Goal: Task Accomplishment & Management: Manage account settings

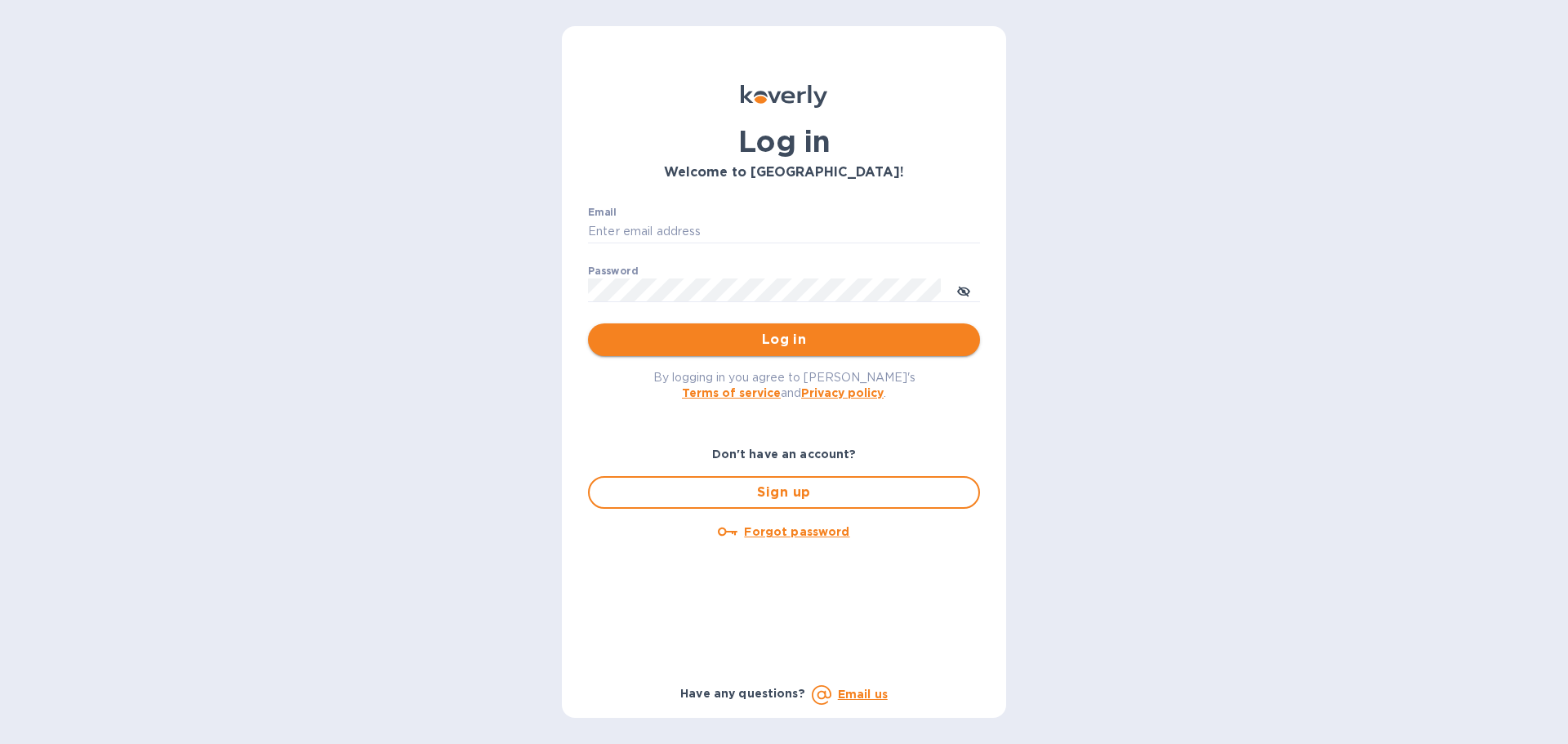
type input "info@apwineimports.com"
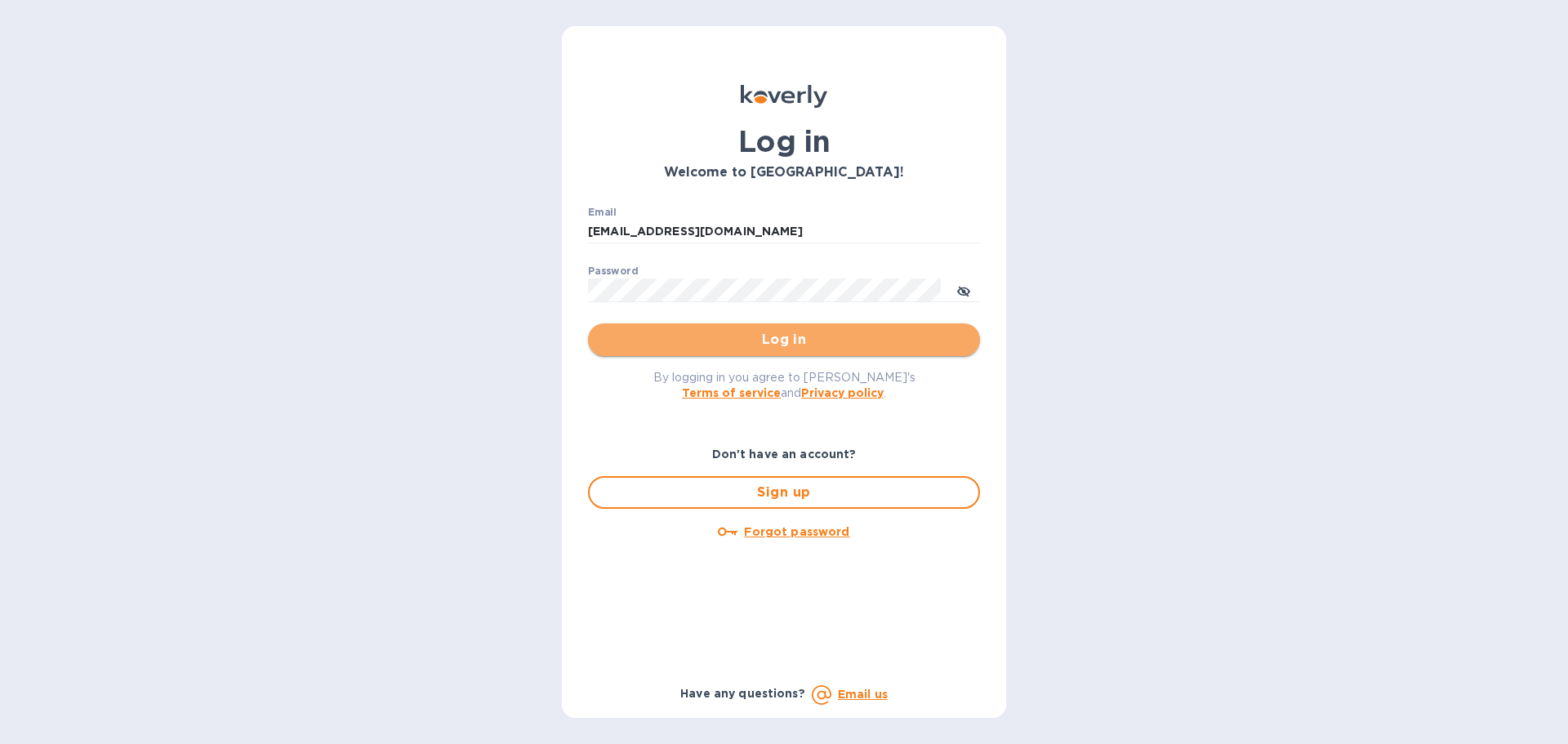
click at [684, 356] on button "Log in" at bounding box center [784, 339] width 392 height 33
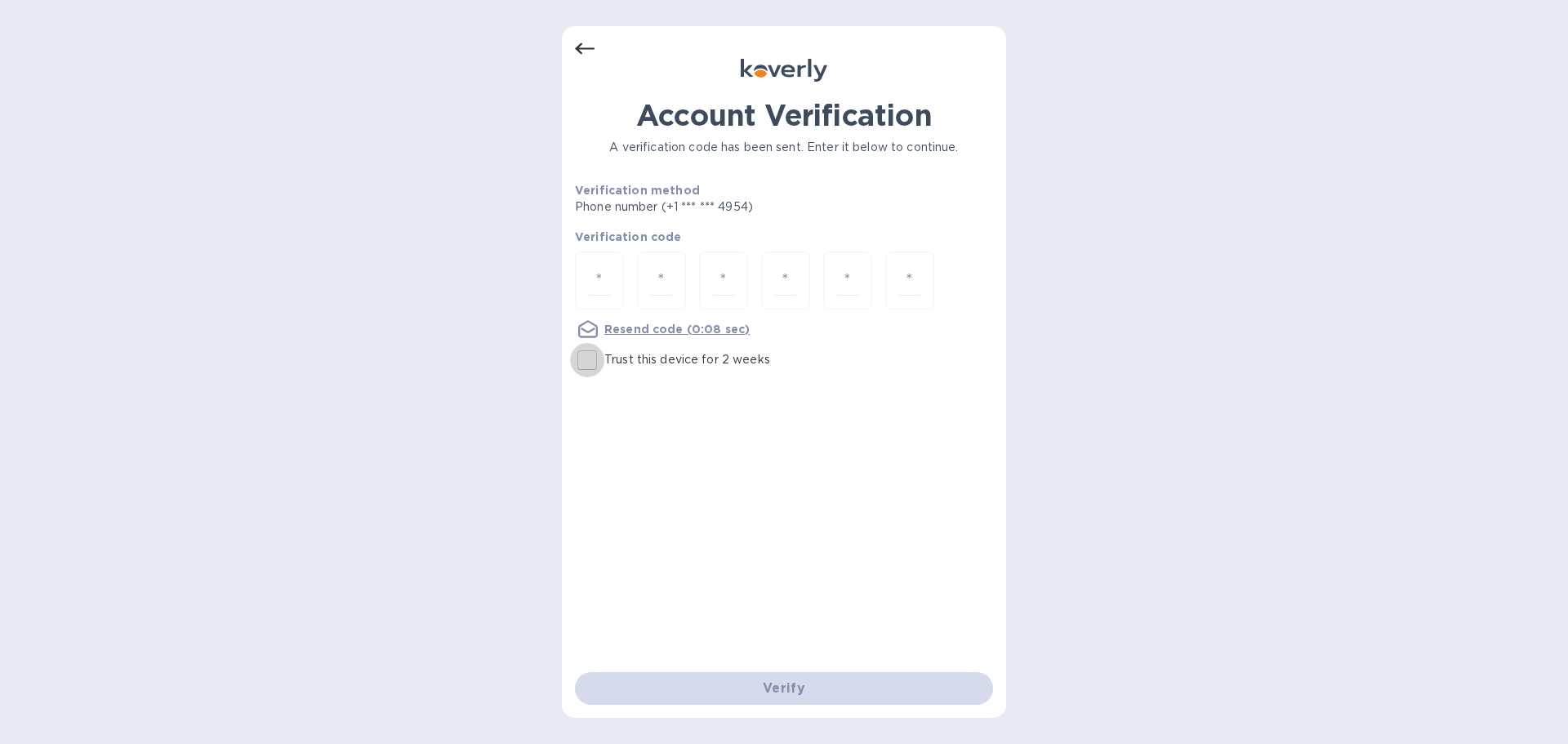
click at [591, 359] on input "Trust this device for 2 weeks" at bounding box center [587, 360] width 34 height 34
checkbox input "true"
click at [608, 283] on input "number" at bounding box center [599, 280] width 21 height 30
type input "2"
type input "4"
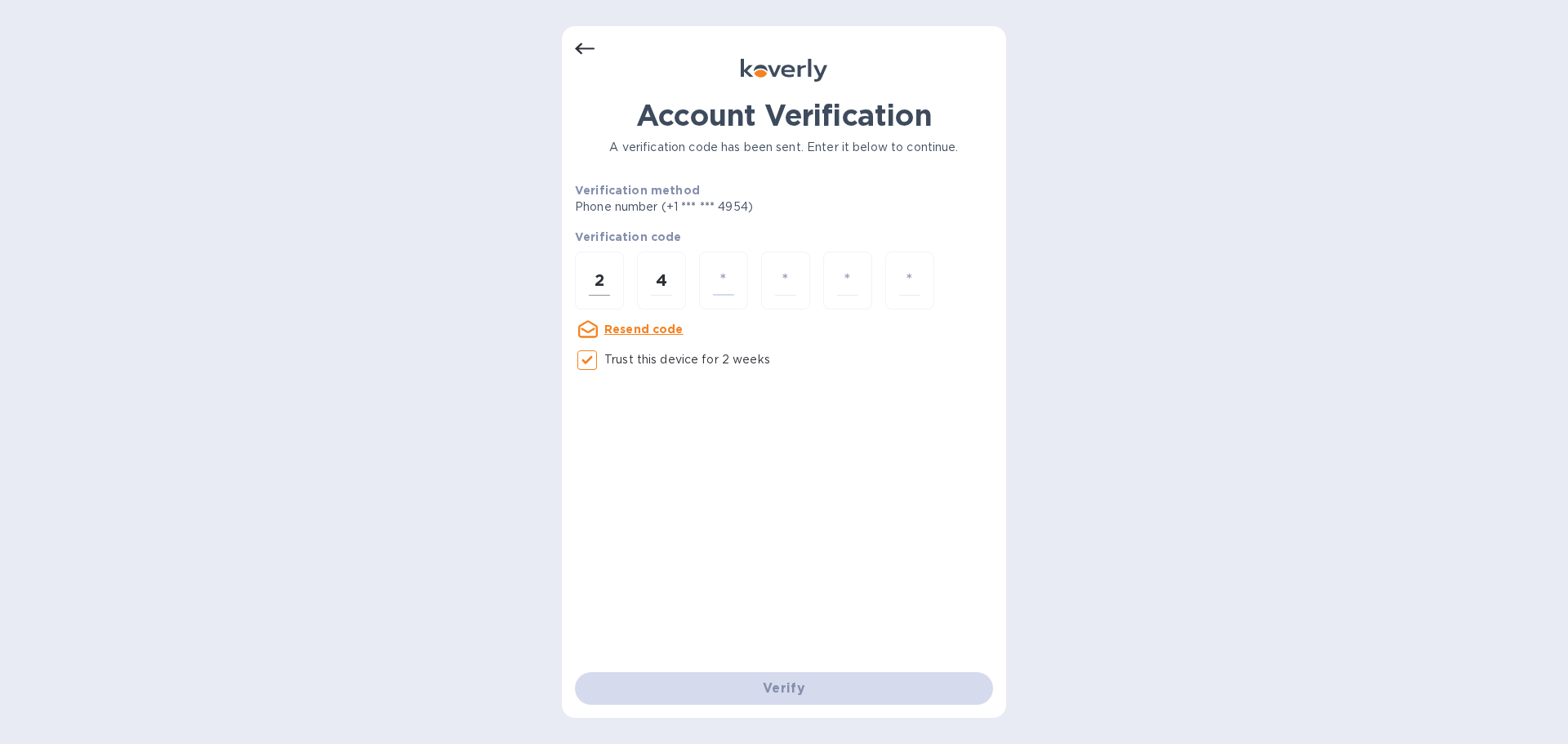
type input "9"
type input "4"
type input "2"
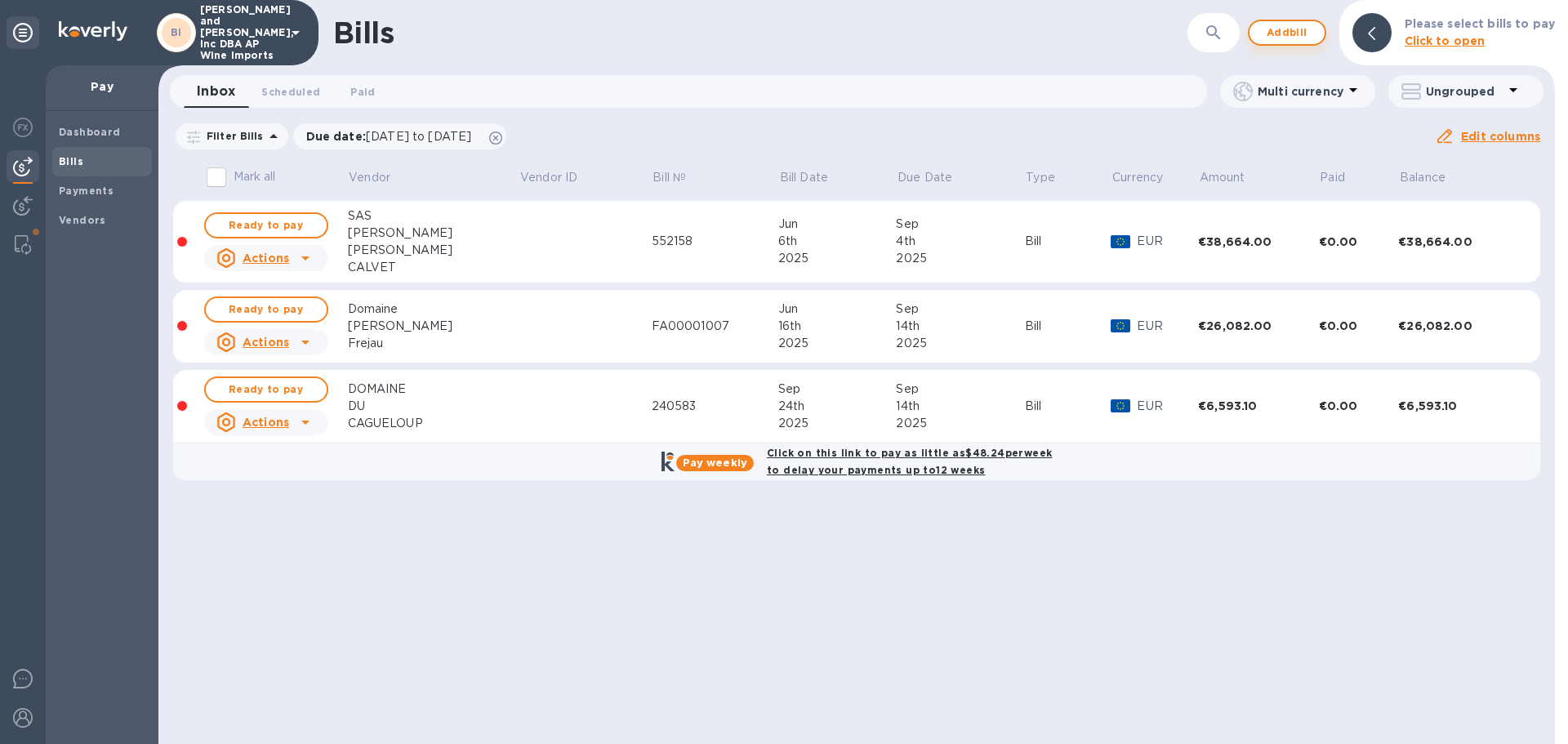
click at [1303, 24] on span "Add bill" at bounding box center [1287, 33] width 49 height 20
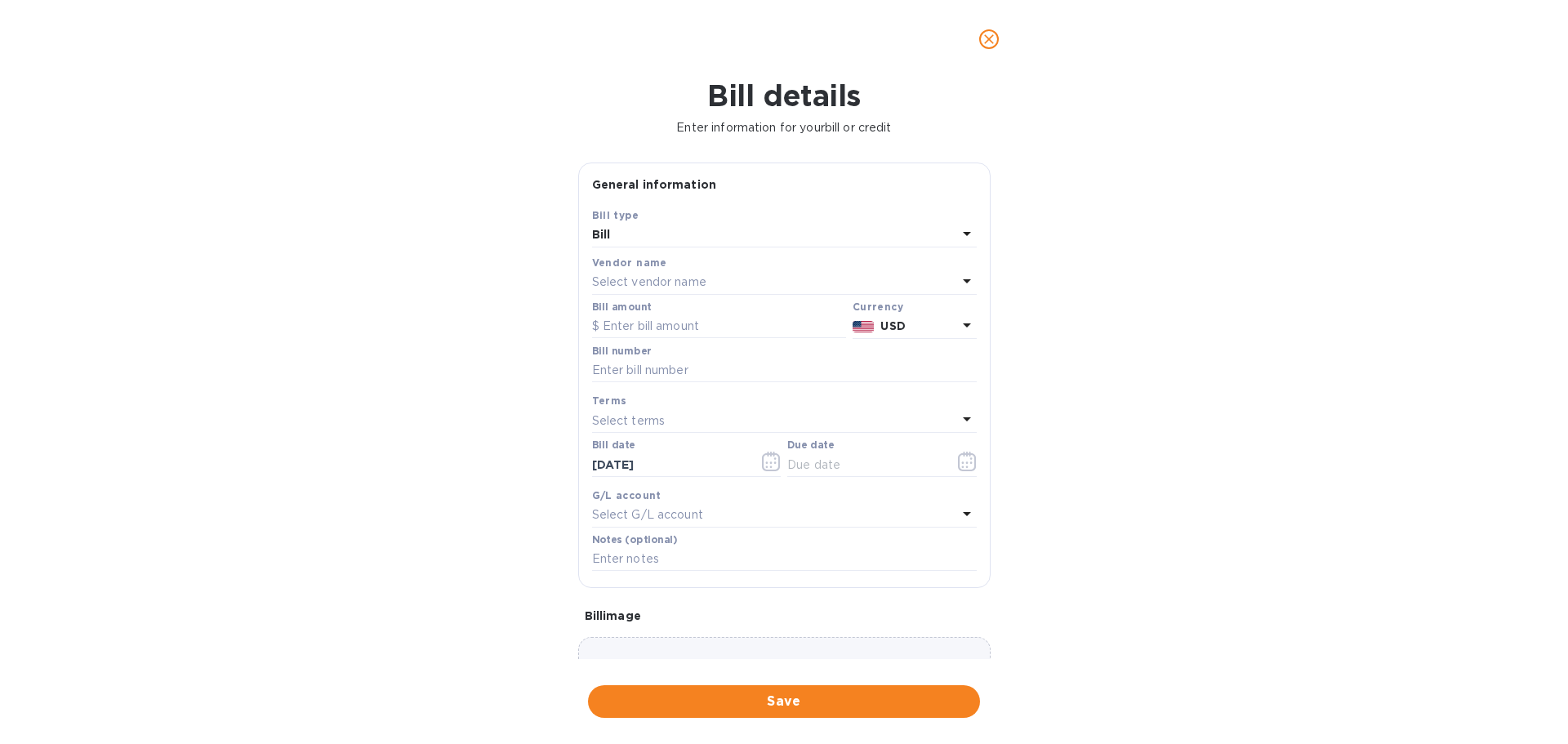
click at [195, 292] on div "Bill details Enter information for your bill or credit General information Save…" at bounding box center [784, 411] width 1568 height 666
click at [693, 262] on div "Vendor name" at bounding box center [784, 262] width 385 height 17
click at [698, 285] on p "Select vendor name" at bounding box center [649, 282] width 114 height 17
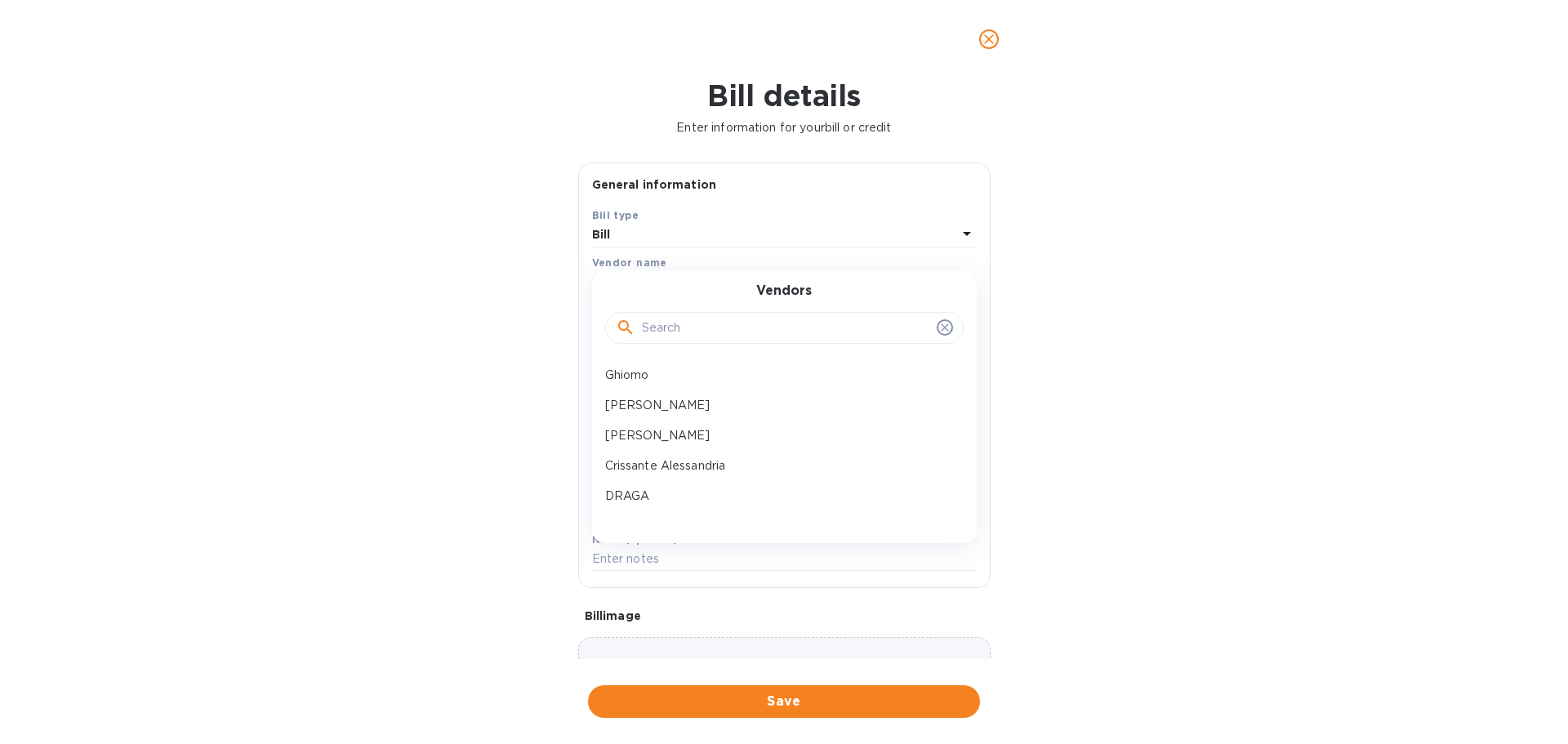
click at [684, 328] on input "text" at bounding box center [786, 328] width 288 height 25
type input "er"
click at [689, 461] on p "Domaine [PERSON_NAME] FOREST" at bounding box center [778, 465] width 346 height 17
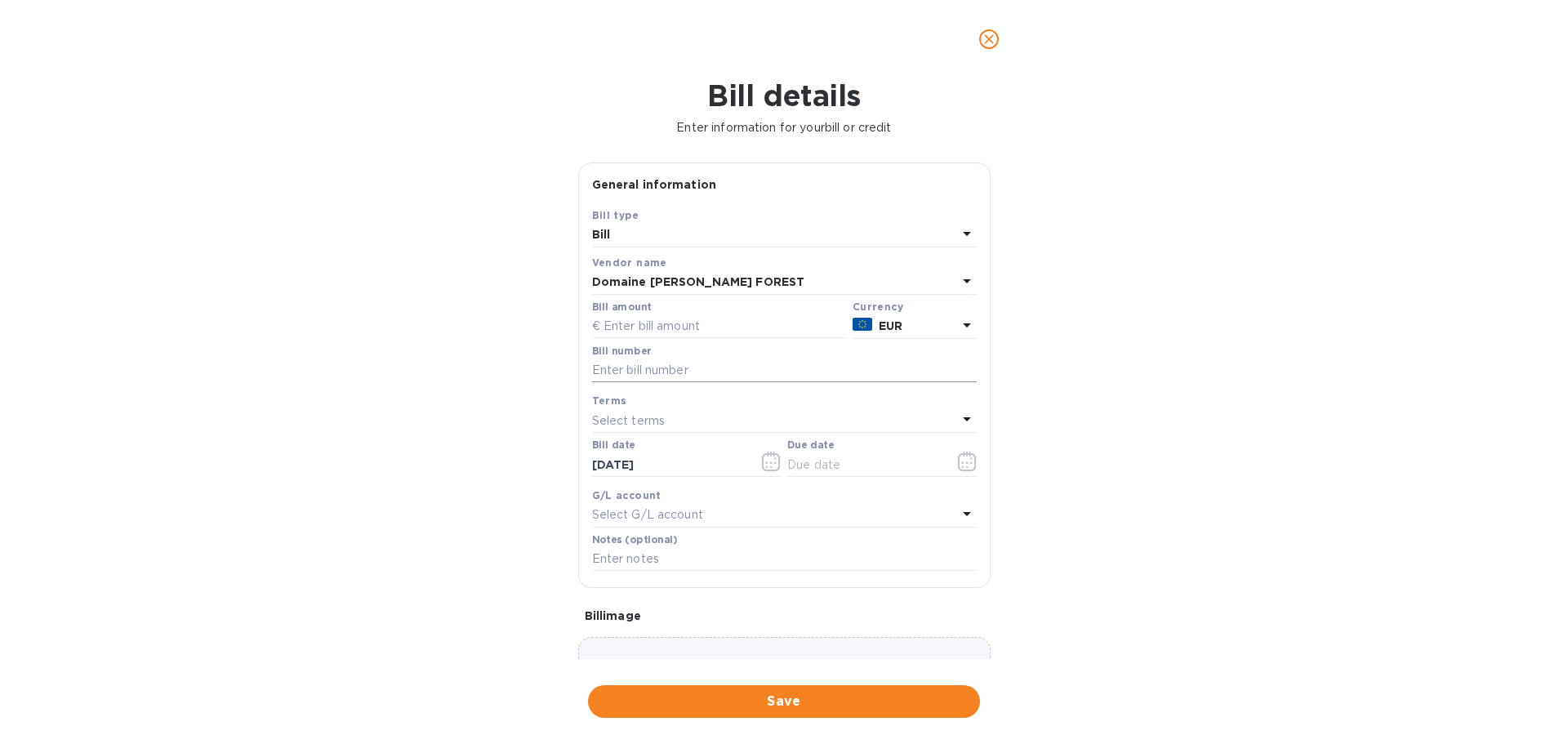
click at [644, 379] on input "text" at bounding box center [784, 371] width 385 height 25
paste input "27052025"
type input "27052025-2"
click at [675, 327] on input "text" at bounding box center [719, 326] width 254 height 25
click at [171, 252] on div "Bill details Enter information for your bill or credit General information Save…" at bounding box center [784, 411] width 1568 height 666
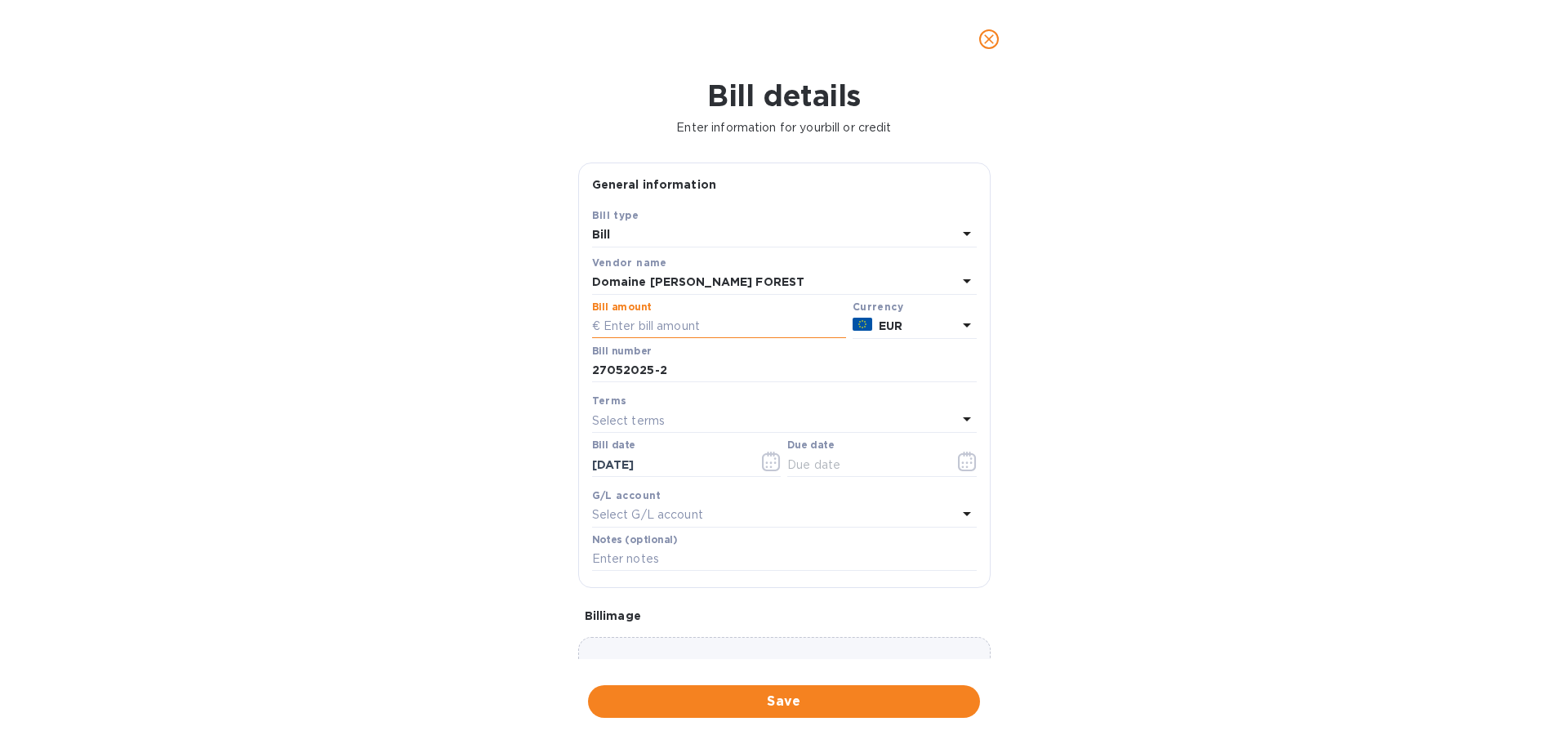
click at [667, 317] on input "text" at bounding box center [719, 326] width 254 height 25
type input "1,044.00"
click at [47, 220] on div "Bill details Enter information for your bill or credit General information Save…" at bounding box center [784, 411] width 1568 height 666
click at [671, 431] on div "Select terms" at bounding box center [774, 420] width 365 height 23
click at [1178, 426] on div "Bill details Enter information for your bill or credit General information Save…" at bounding box center [784, 411] width 1568 height 666
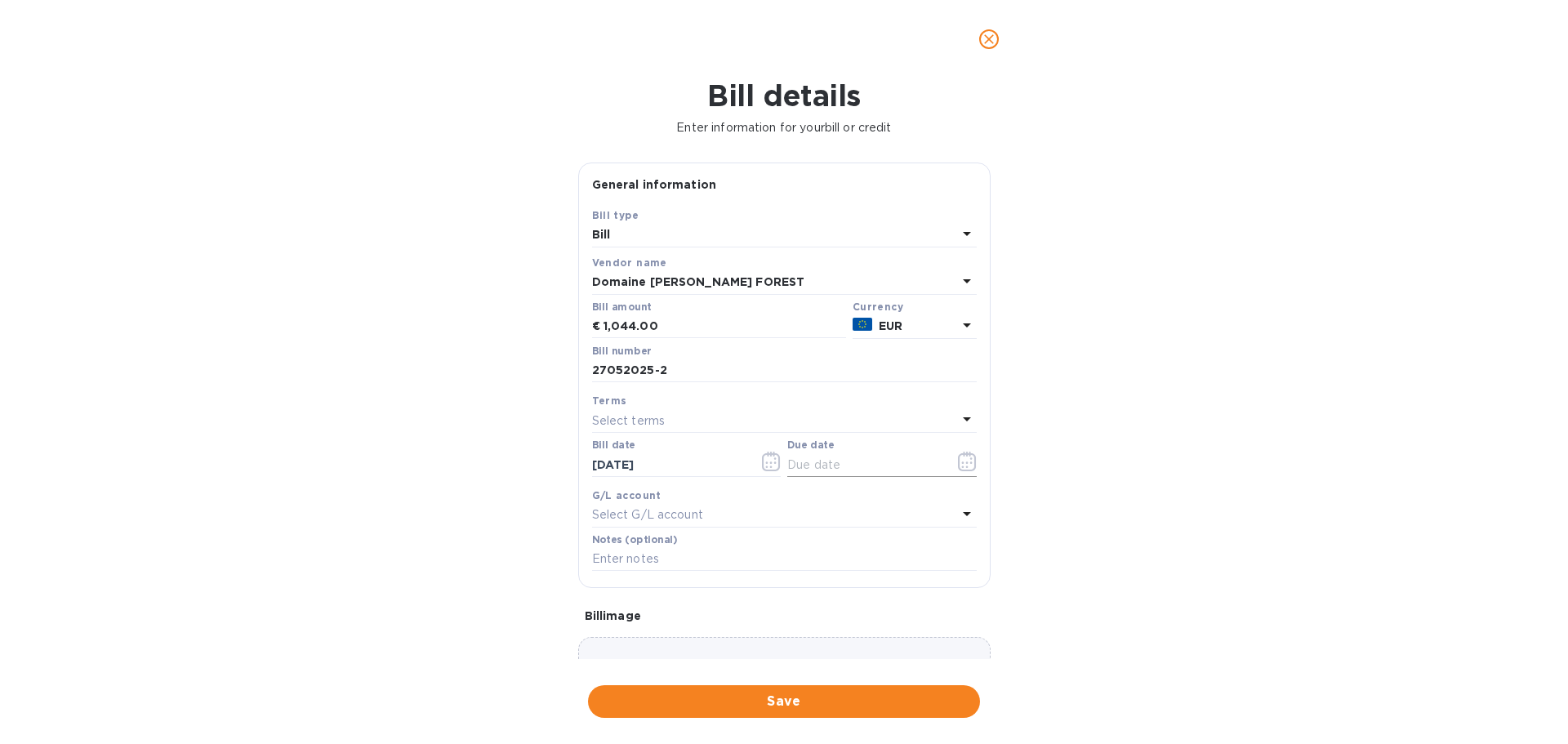
click at [922, 466] on input "text" at bounding box center [864, 465] width 154 height 25
click at [961, 467] on icon "button" at bounding box center [967, 462] width 19 height 20
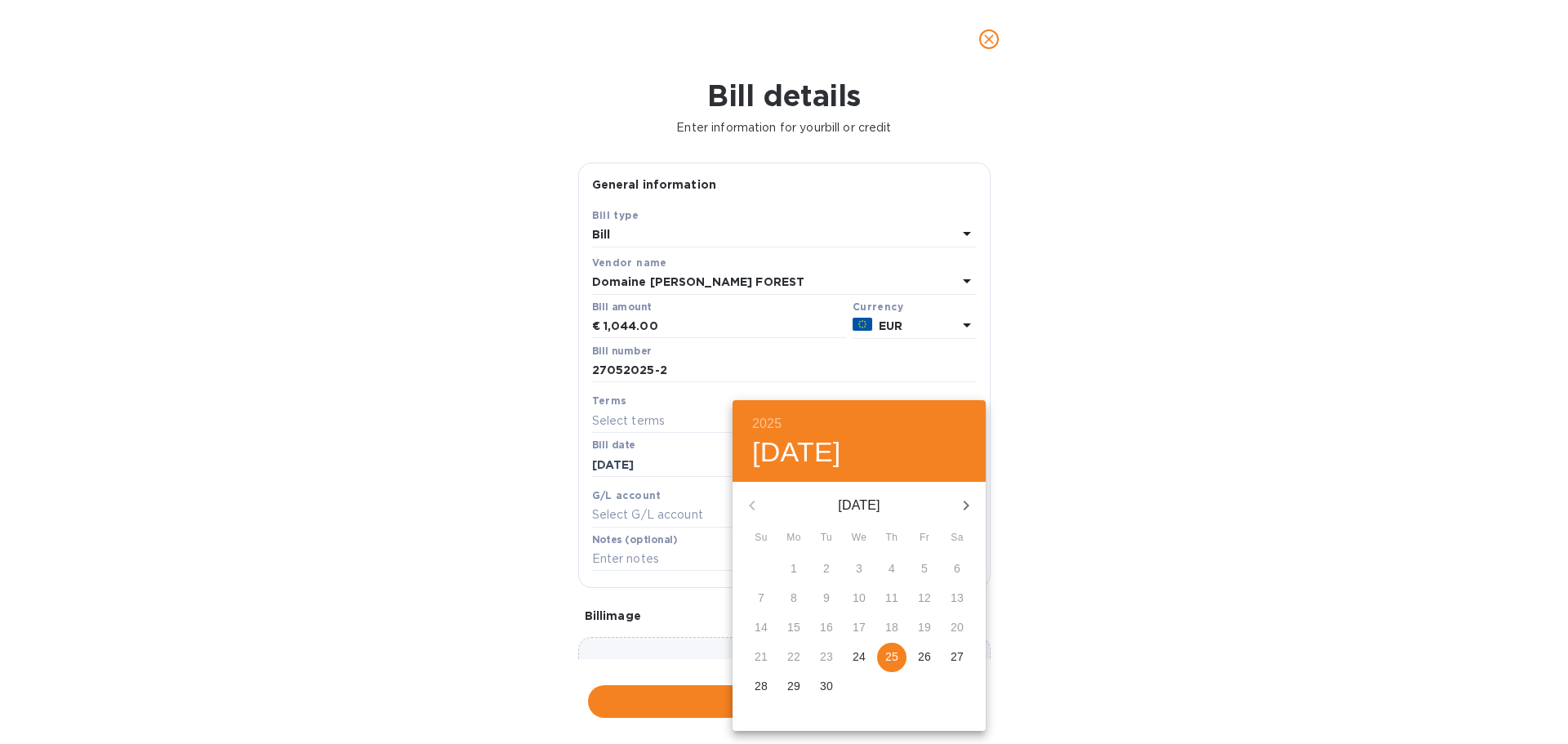
click at [892, 658] on p "25" at bounding box center [891, 657] width 13 height 16
type input "[DATE]"
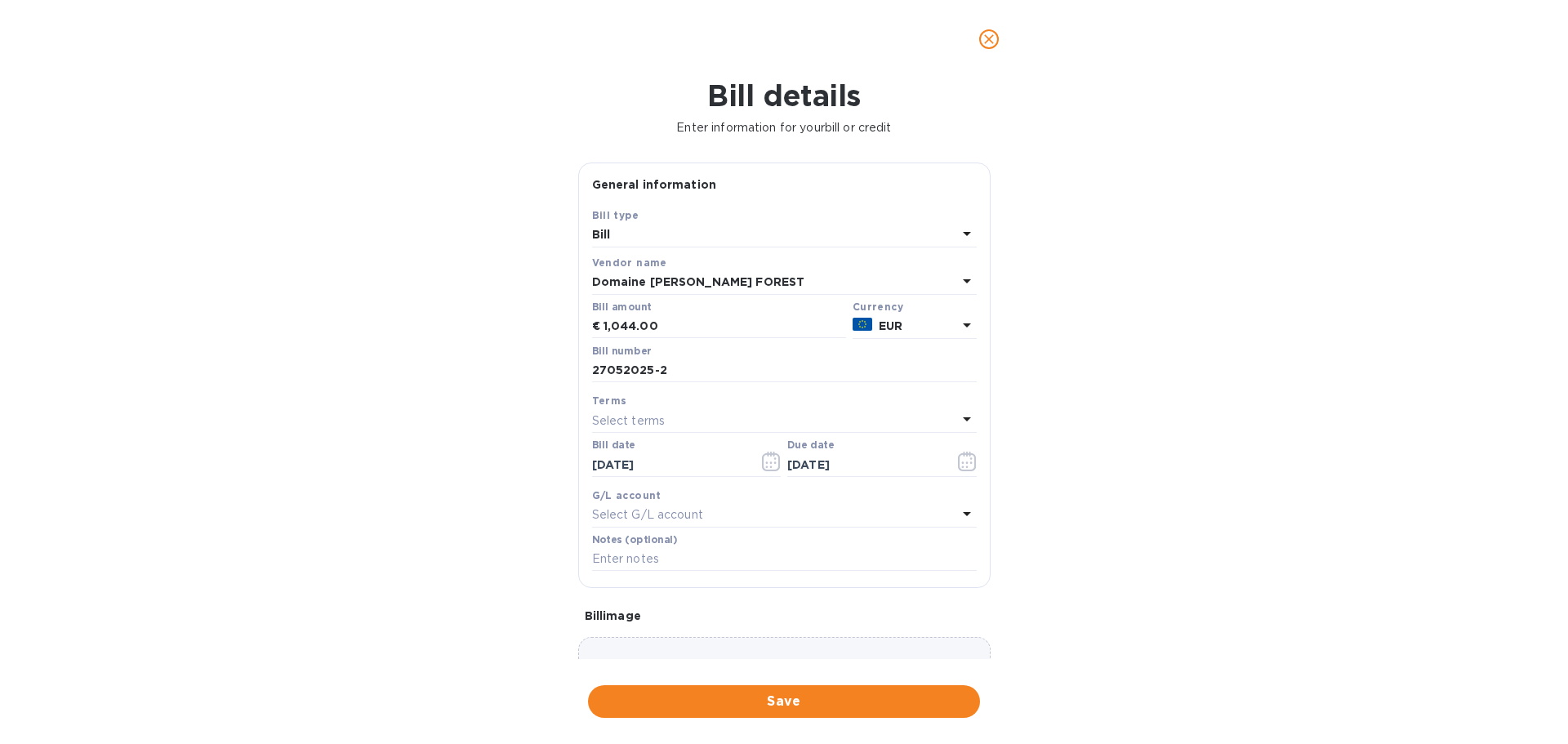
click at [703, 524] on div "Select G/L account" at bounding box center [774, 515] width 365 height 23
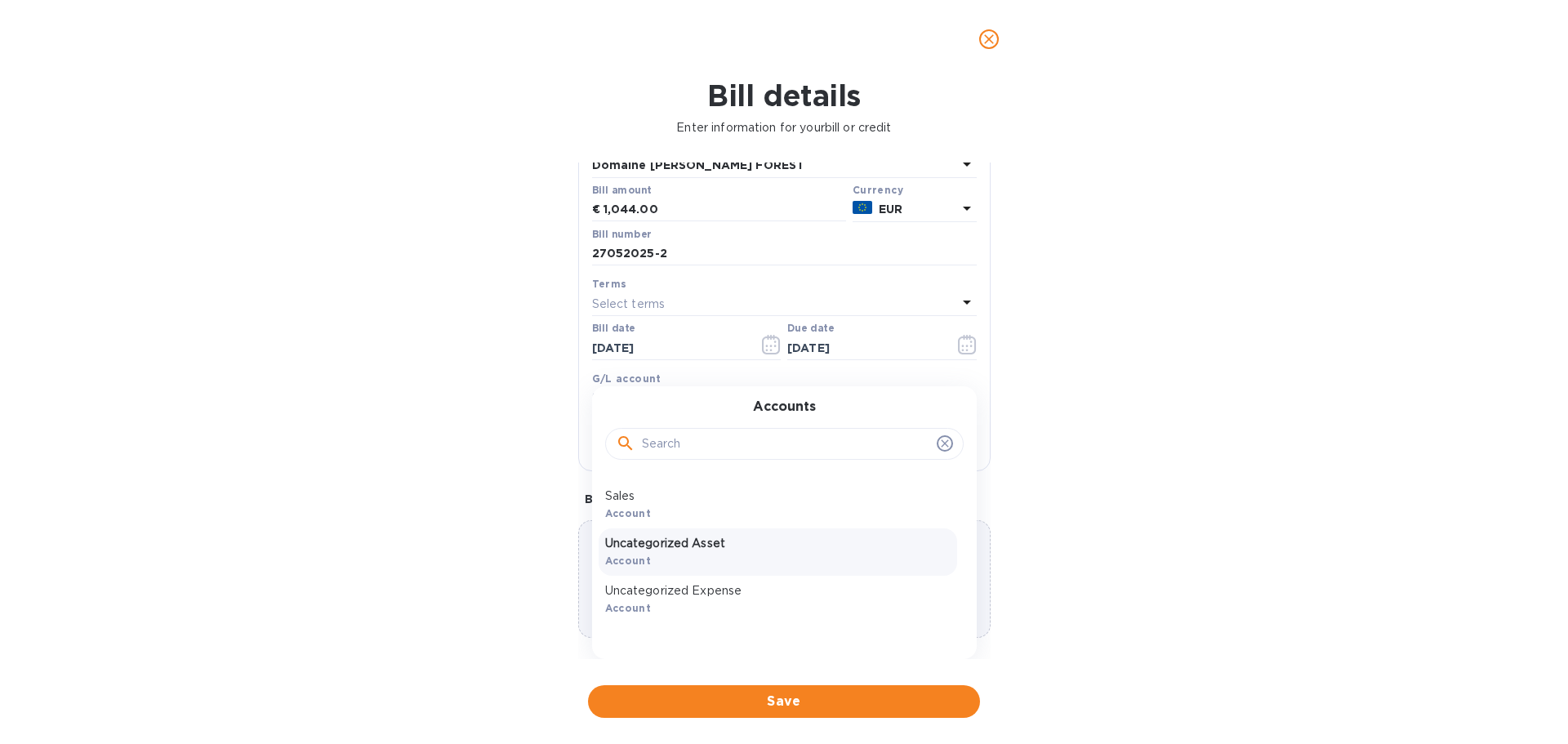
scroll to position [80, 0]
click at [684, 560] on p "Uncategorized Expense" at bounding box center [778, 553] width 346 height 17
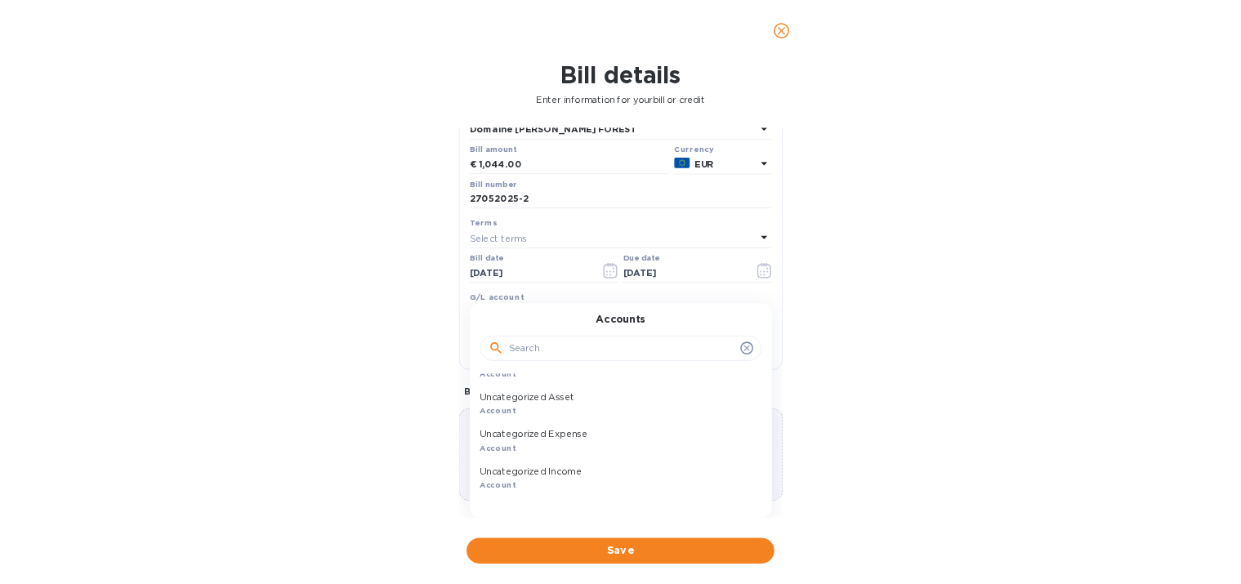
scroll to position [115, 0]
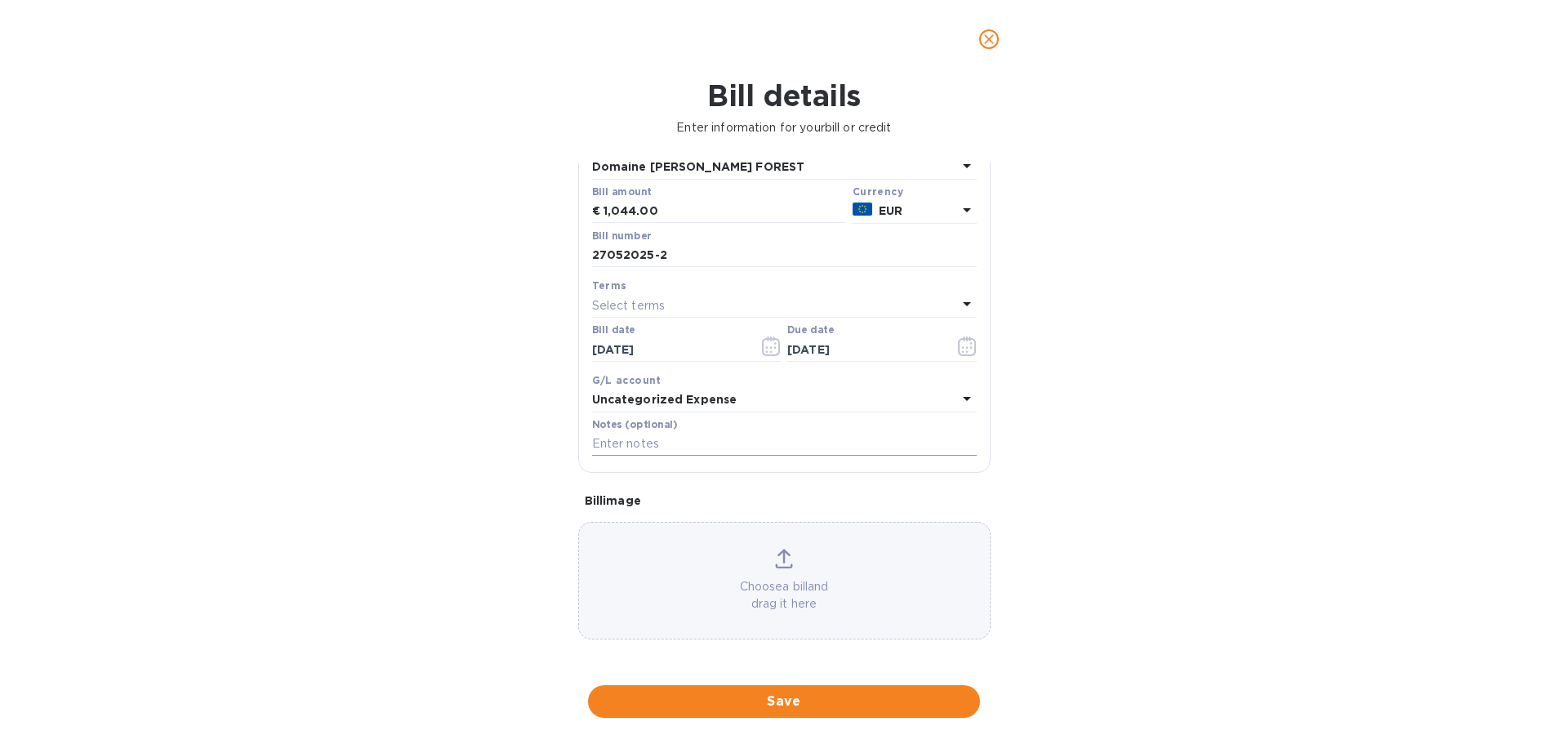
click at [676, 453] on input "text" at bounding box center [784, 444] width 385 height 25
click at [752, 444] on input "PO2055" at bounding box center [784, 444] width 385 height 25
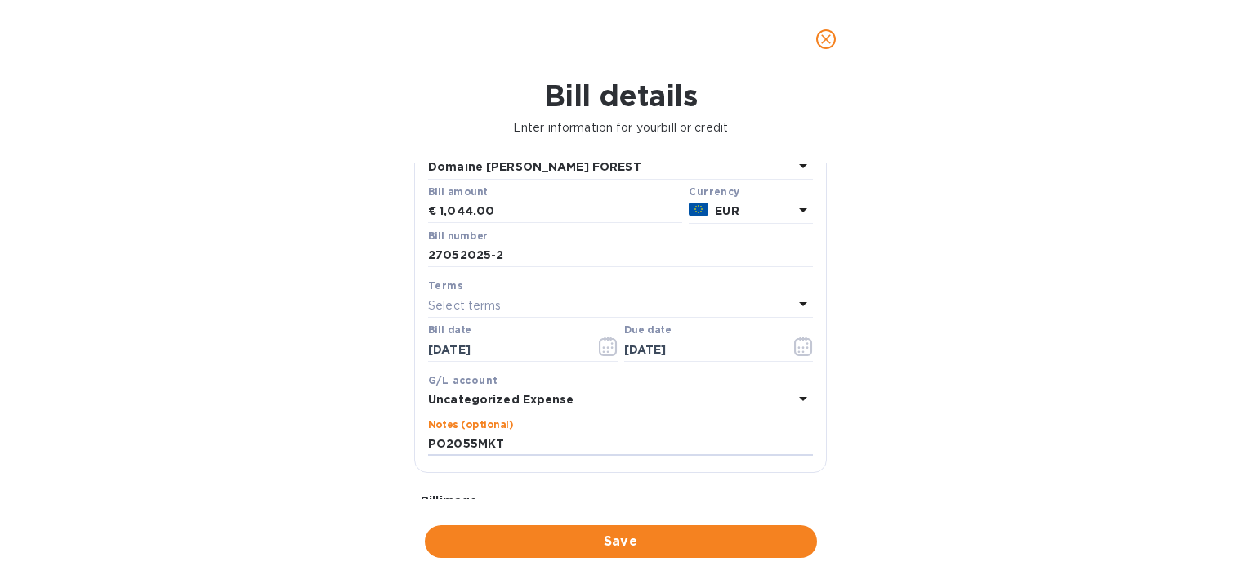
type input "PO2055MKT"
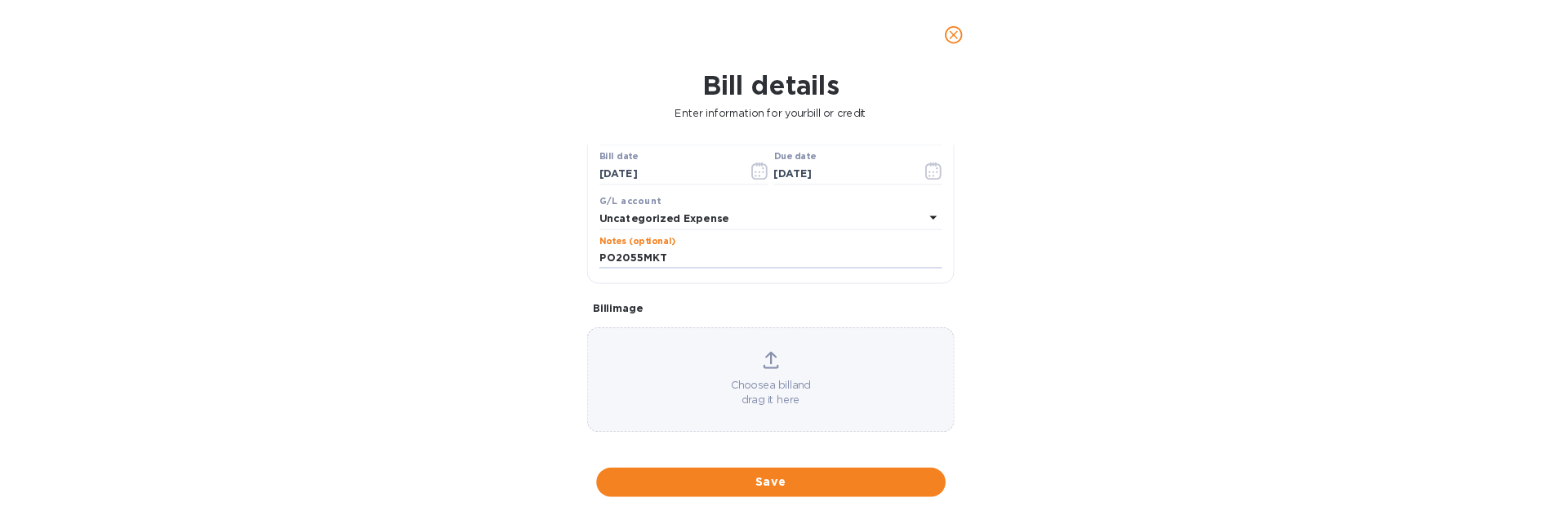
scroll to position [275, 0]
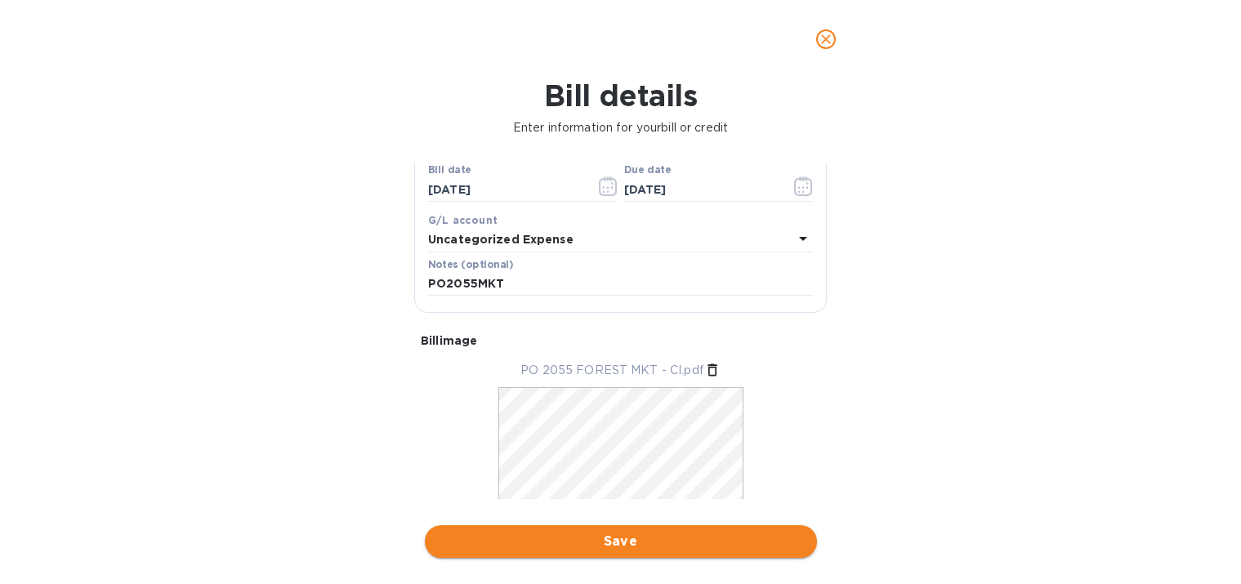
click at [723, 541] on span "Save" at bounding box center [621, 542] width 366 height 20
